Goal: Check status: Check status

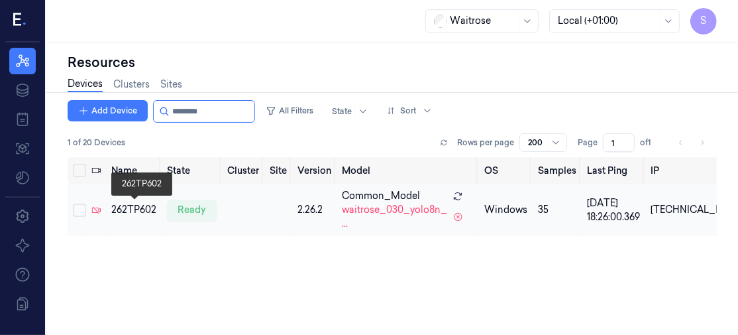
click at [148, 207] on div "262TP602" at bounding box center [133, 210] width 45 height 14
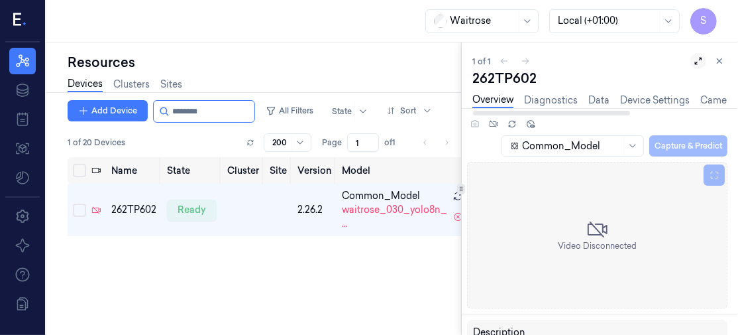
click at [699, 60] on icon at bounding box center [698, 60] width 9 height 9
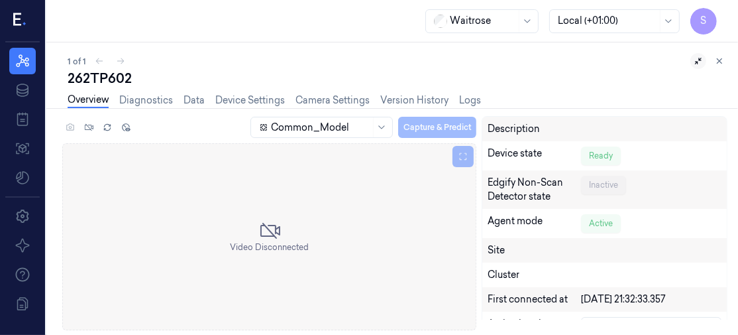
click at [700, 60] on icon at bounding box center [698, 61] width 7 height 7
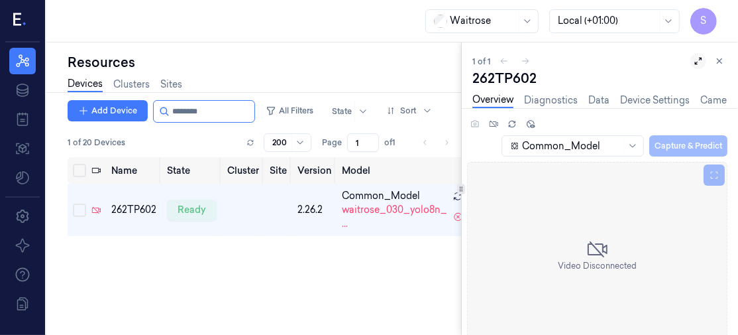
scroll to position [0, 5]
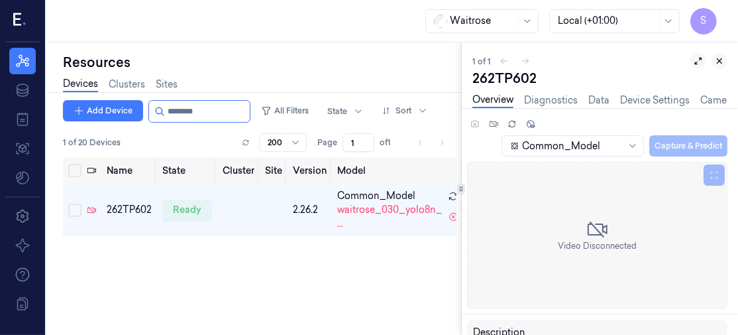
click at [717, 61] on icon at bounding box center [719, 60] width 9 height 9
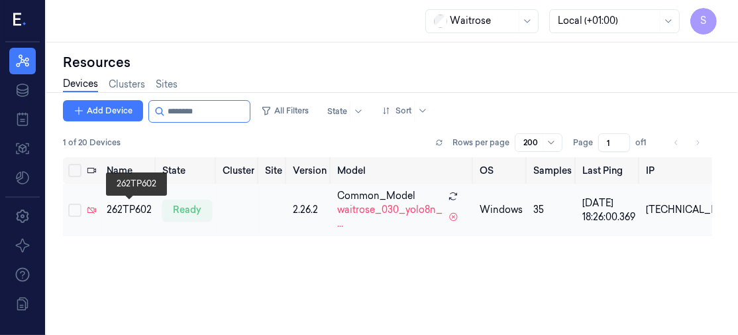
click at [119, 207] on div "262TP602" at bounding box center [129, 210] width 45 height 14
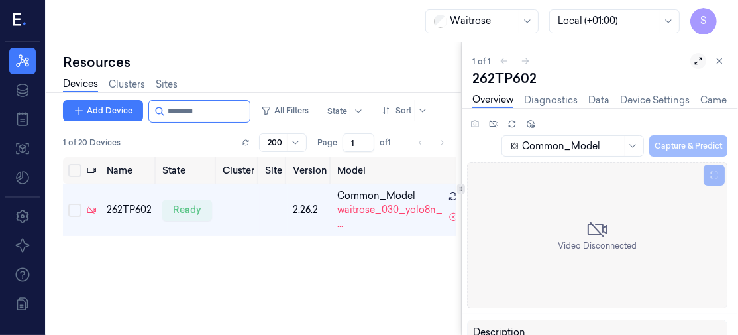
click at [698, 61] on icon at bounding box center [698, 60] width 9 height 9
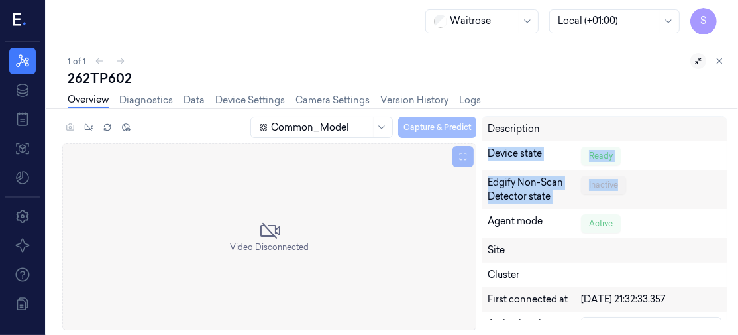
drag, startPoint x: 736, startPoint y: 117, endPoint x: 737, endPoint y: 183, distance: 66.2
click at [737, 183] on div "Common_Model Capture & Predict Video Disconnected Description Device state Read…" at bounding box center [389, 225] width 697 height 219
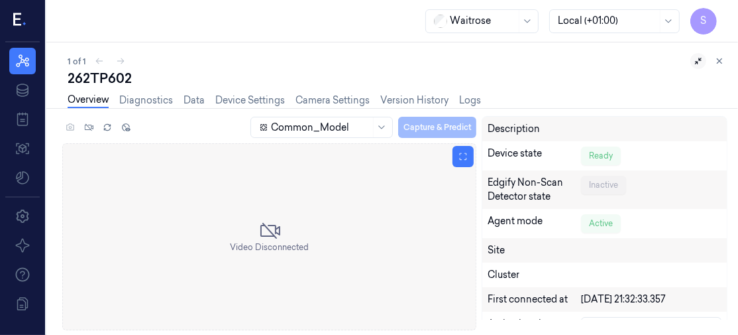
click at [322, 205] on div "Video Disconnected" at bounding box center [269, 236] width 414 height 187
click at [415, 97] on link "Version History" at bounding box center [414, 100] width 68 height 15
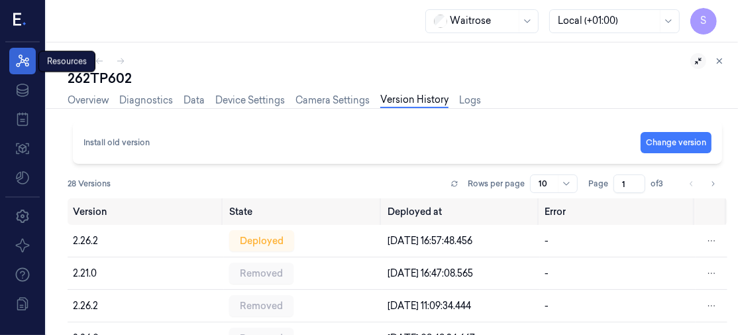
click at [25, 56] on icon at bounding box center [23, 61] width 16 height 16
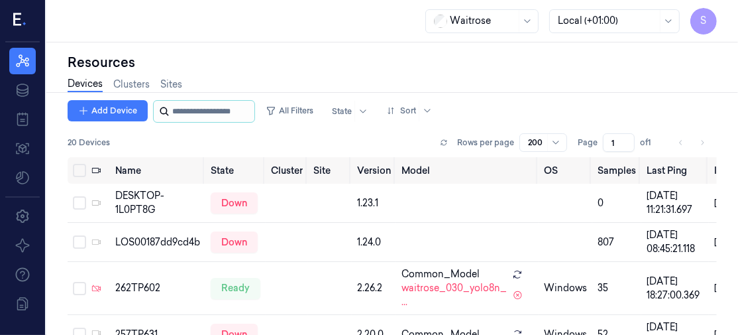
click at [203, 106] on input "string" at bounding box center [211, 111] width 79 height 21
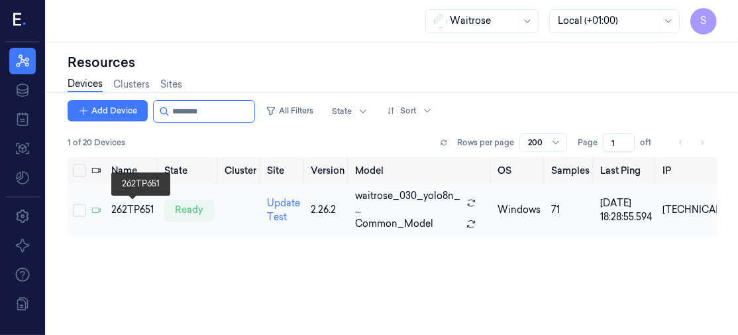
type input "********"
click at [135, 203] on div "262TP651" at bounding box center [132, 210] width 42 height 14
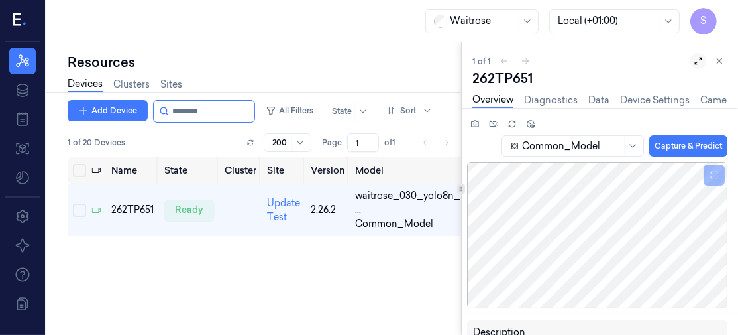
click at [702, 60] on icon at bounding box center [698, 60] width 9 height 9
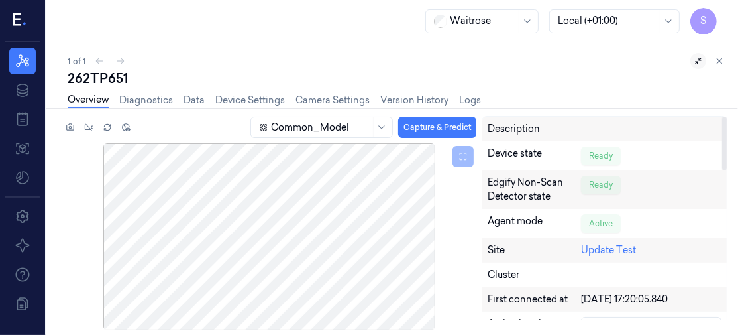
drag, startPoint x: 727, startPoint y: 146, endPoint x: 737, endPoint y: 78, distance: 69.6
click at [727, 116] on div at bounding box center [724, 217] width 7 height 203
click at [19, 57] on icon at bounding box center [22, 60] width 13 height 13
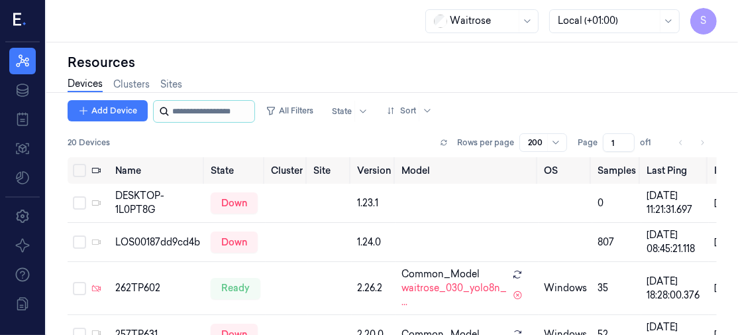
click at [209, 105] on input "string" at bounding box center [211, 111] width 79 height 21
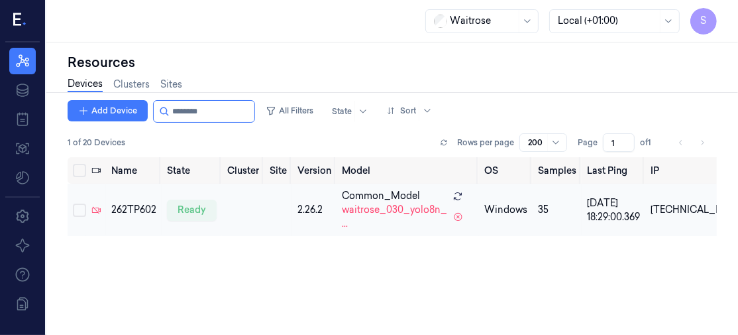
type input "********"
click at [135, 200] on td "262TP602" at bounding box center [134, 210] width 56 height 52
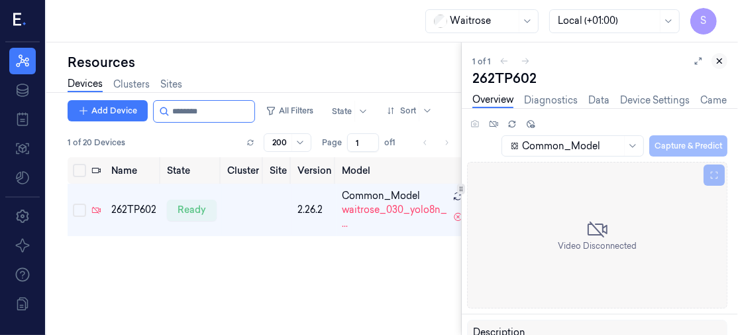
click at [721, 59] on icon at bounding box center [719, 60] width 9 height 9
